Goal: Task Accomplishment & Management: Use online tool/utility

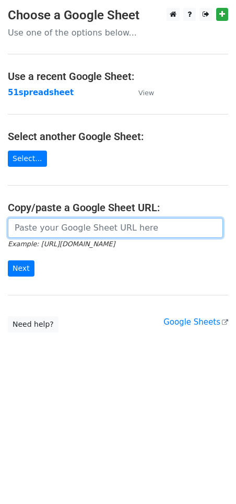
click at [50, 233] on input "url" at bounding box center [115, 228] width 215 height 20
paste input "https://docs.google.com/spreadsheets/d/1N4t40c93FWi2IbN0C6fHihvrxnO-arG2xjuFEhO…"
type input "https://docs.google.com/spreadsheets/d/1N4t40c93FWi2IbN0C6fHihvrxnO-arG2xjuFEhO…"
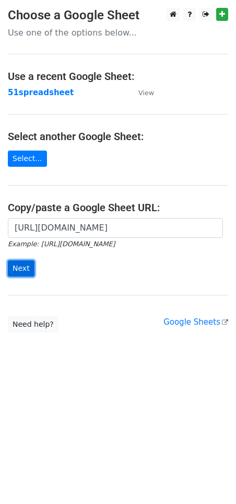
click at [26, 269] on input "Next" at bounding box center [21, 268] width 27 height 16
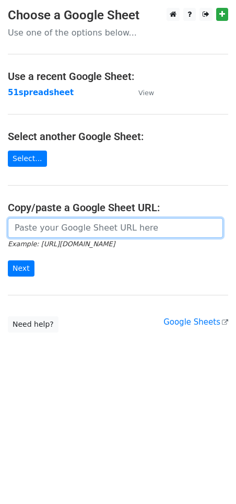
click at [40, 230] on input "url" at bounding box center [115, 228] width 215 height 20
paste input "Hi, I have over 10 years of experience in working with digital 2D/3D and game a…"
type input "Hi, I have over 10 years of experience in working with digital 2D/3D and game a…"
click at [78, 232] on input "url" at bounding box center [115, 228] width 215 height 20
paste input "https://docs.google.com/spreadsheets/d/1N4t40c93FWi2IbN0C6fHihvrxnO-arG2xjuFEhO…"
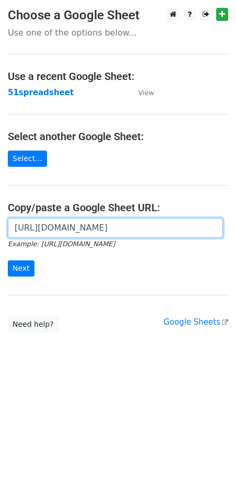
scroll to position [0, 213]
type input "https://docs.google.com/spreadsheets/d/1N4t40c93FWi2IbN0C6fHihvrxnO-arG2xjuFEhO…"
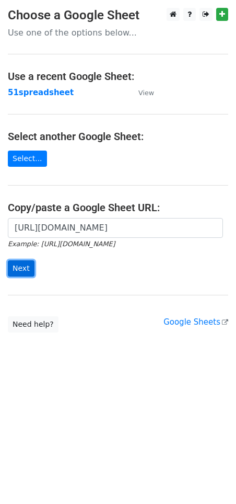
click at [27, 270] on input "Next" at bounding box center [21, 268] width 27 height 16
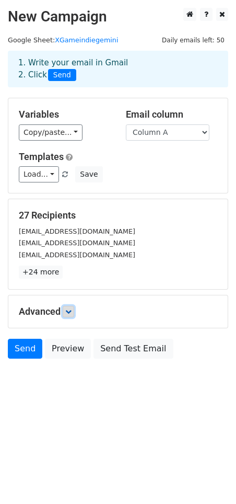
click at [72, 316] on link at bounding box center [69, 312] width 12 height 12
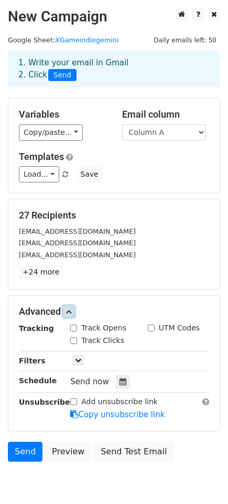
click at [71, 314] on icon at bounding box center [68, 312] width 6 height 6
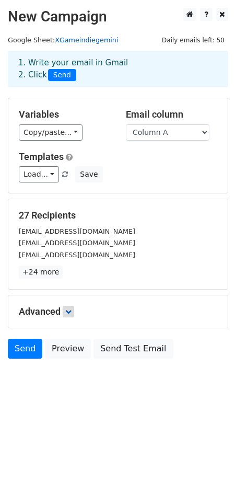
click at [71, 43] on link "XGameindiegemini" at bounding box center [86, 40] width 63 height 8
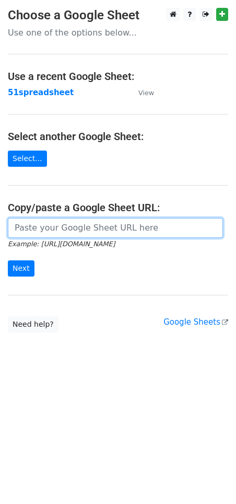
click at [38, 236] on input "url" at bounding box center [115, 228] width 215 height 20
paste input "https://docs.google.com/spreadsheets/d/1ebHU5sMtuF1aNjFU4q4A9ux6rSi-yKxWCnVI3BG…"
type input "https://docs.google.com/spreadsheets/d/1ebHU5sMtuF1aNjFU4q4A9ux6rSi-yKxWCnVI3BG…"
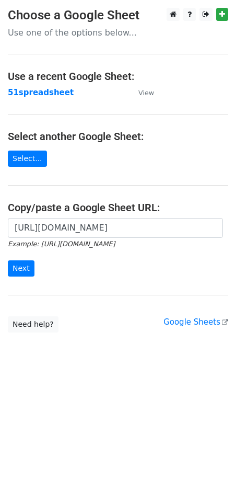
scroll to position [0, 0]
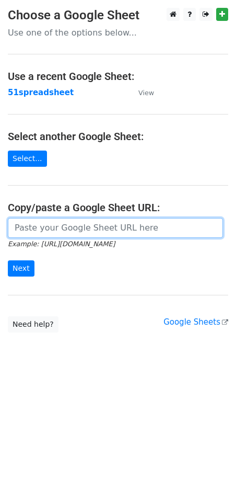
click at [69, 233] on input "url" at bounding box center [115, 228] width 215 height 20
paste input "[URL][DOMAIN_NAME]"
type input "[URL][DOMAIN_NAME]"
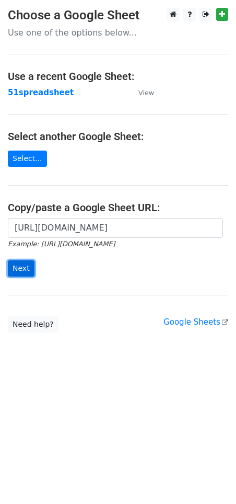
click at [22, 264] on input "Next" at bounding box center [21, 268] width 27 height 16
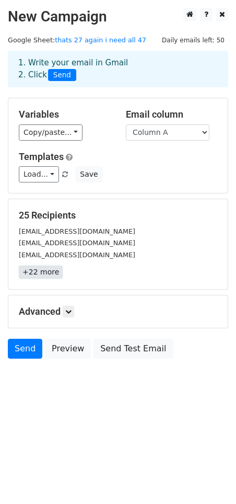
click at [44, 270] on link "+22 more" at bounding box center [41, 272] width 44 height 13
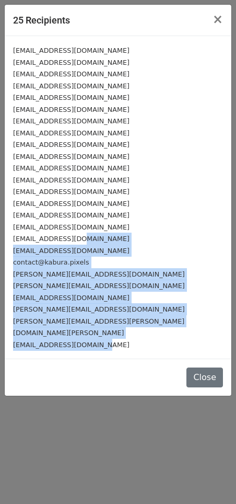
drag, startPoint x: 75, startPoint y: 243, endPoint x: 138, endPoint y: 338, distance: 113.9
click at [107, 343] on div "biz@zatun.com info@valkogames.com info@metia.co.nz contact@kevurugames.com info…" at bounding box center [118, 197] width 227 height 323
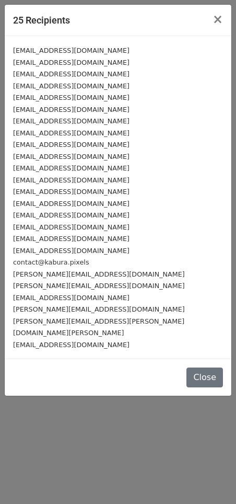
click at [196, 359] on div "Close" at bounding box center [118, 377] width 227 height 37
click at [201, 359] on div "Close" at bounding box center [118, 377] width 227 height 37
click at [211, 372] on button "Close" at bounding box center [205, 378] width 37 height 20
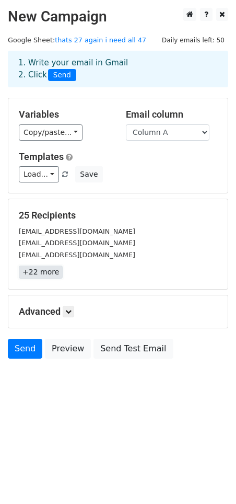
click at [39, 269] on link "+22 more" at bounding box center [41, 272] width 44 height 13
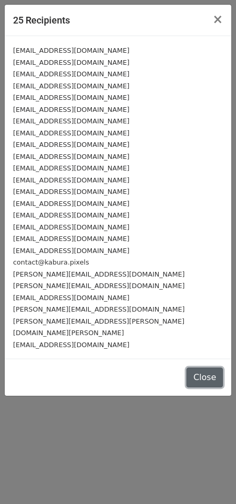
click at [205, 370] on button "Close" at bounding box center [205, 378] width 37 height 20
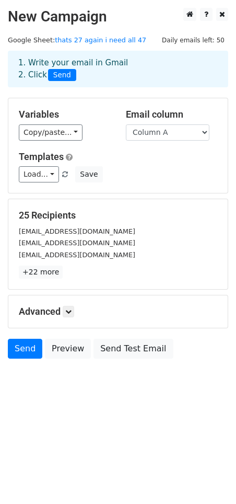
drag, startPoint x: 40, startPoint y: 231, endPoint x: 47, endPoint y: 258, distance: 27.7
click at [43, 273] on link "+22 more" at bounding box center [41, 272] width 44 height 13
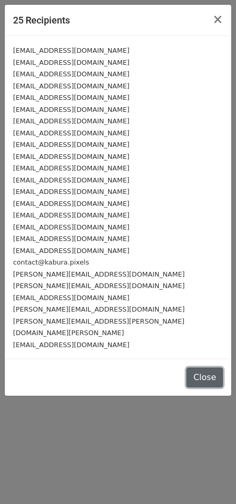
click at [208, 368] on button "Close" at bounding box center [205, 378] width 37 height 20
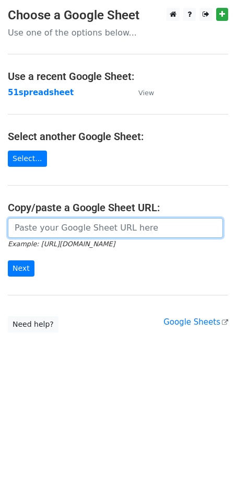
click at [56, 232] on input "url" at bounding box center [115, 228] width 215 height 20
paste input "https://docs.google.com/spreadsheets/d/1ebHU5sMtuF1aNjFU4q4A9ux6rSi-yKxWCnVI3BG…"
type input "https://docs.google.com/spreadsheets/d/1ebHU5sMtuF1aNjFU4q4A9ux6rSi-yKxWCnVI3BG…"
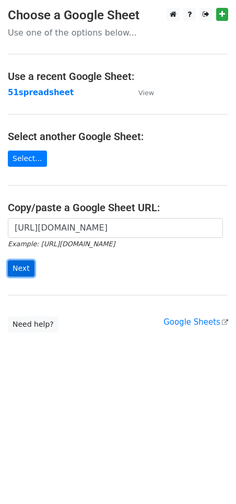
click at [26, 267] on input "Next" at bounding box center [21, 268] width 27 height 16
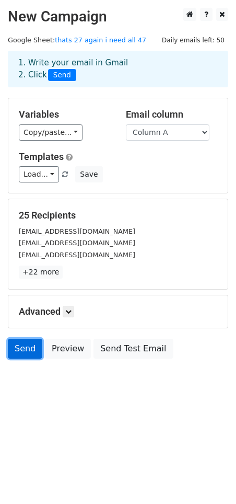
click at [25, 344] on link "Send" at bounding box center [25, 349] width 35 height 20
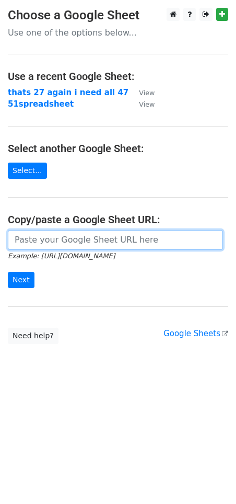
click at [51, 248] on input "url" at bounding box center [115, 240] width 215 height 20
paste input "[URL][DOMAIN_NAME]"
type input "[URL][DOMAIN_NAME]"
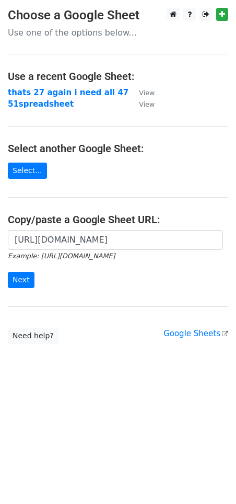
scroll to position [0, 0]
click at [24, 281] on input "Next" at bounding box center [21, 280] width 27 height 16
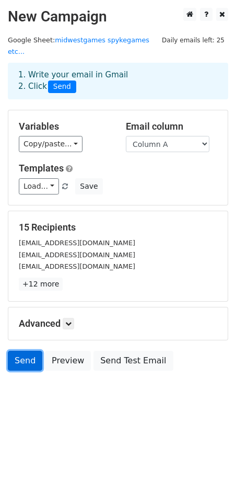
click at [30, 351] on link "Send" at bounding box center [25, 361] width 35 height 20
